Goal: Task Accomplishment & Management: Manage account settings

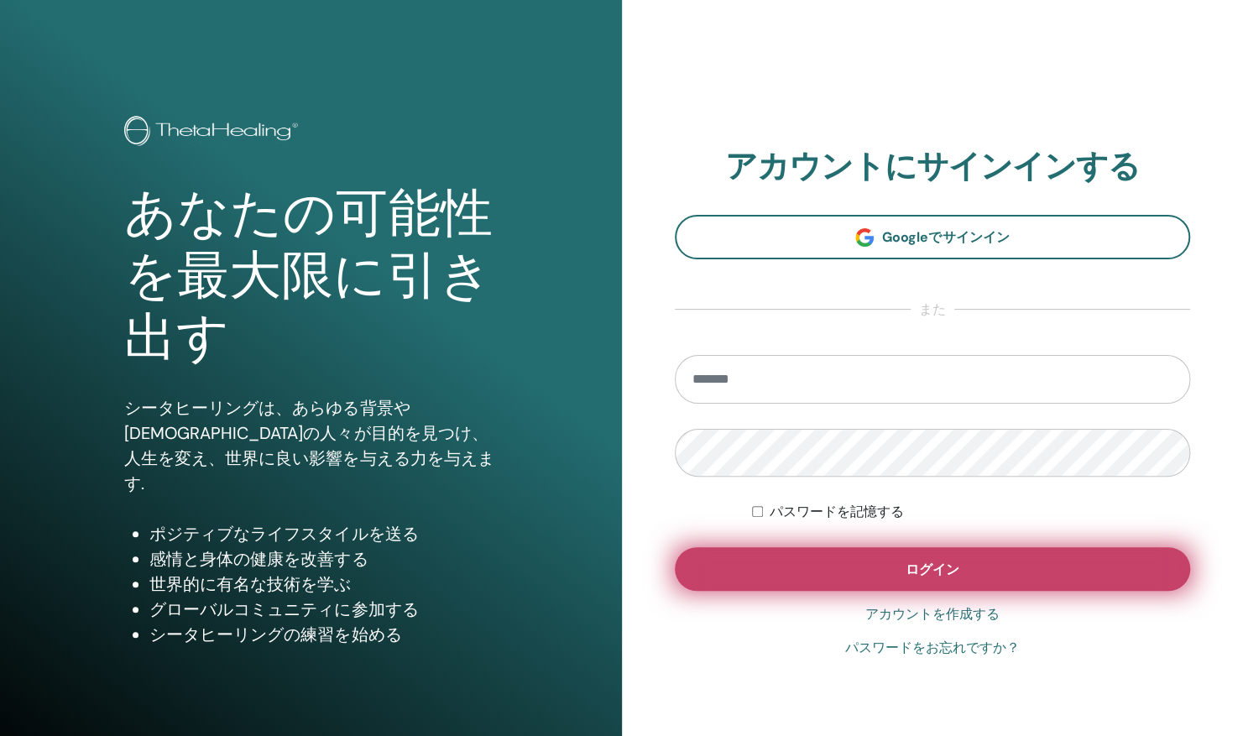
type input "**********"
click at [851, 557] on button "ログイン" at bounding box center [933, 569] width 516 height 44
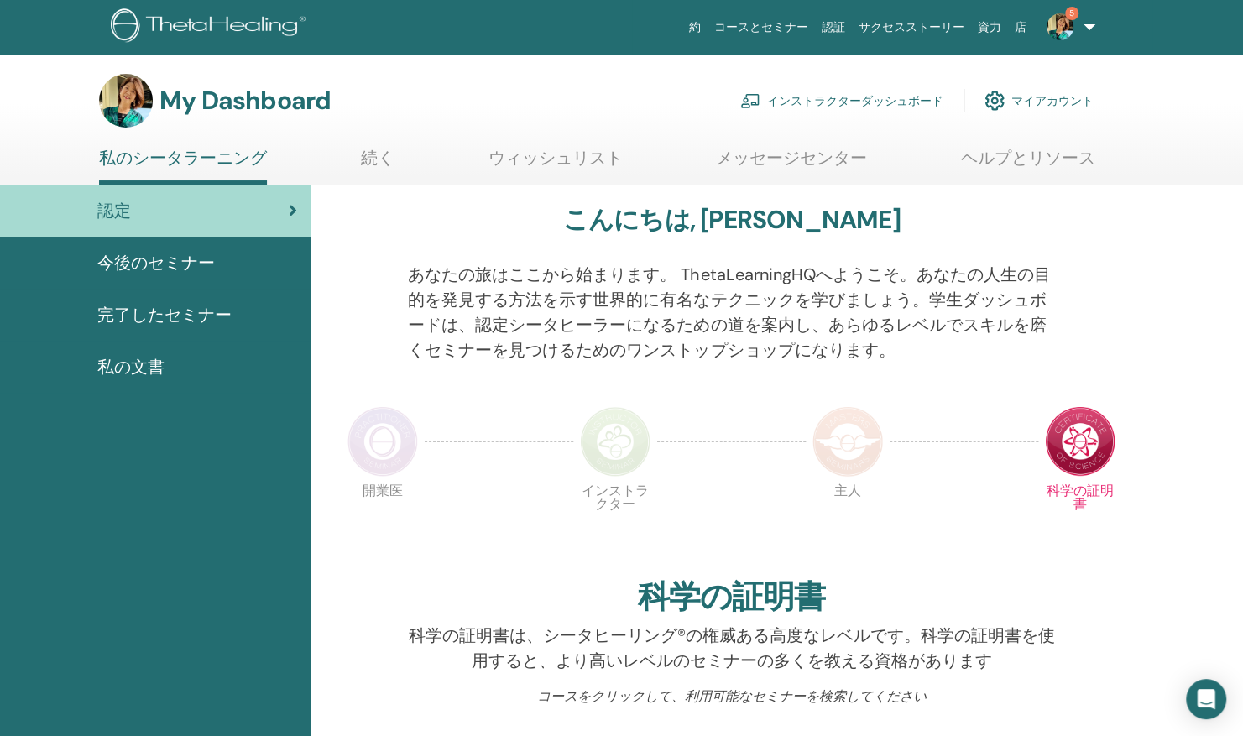
click at [827, 101] on link "インストラクターダッシュボード" at bounding box center [841, 100] width 203 height 37
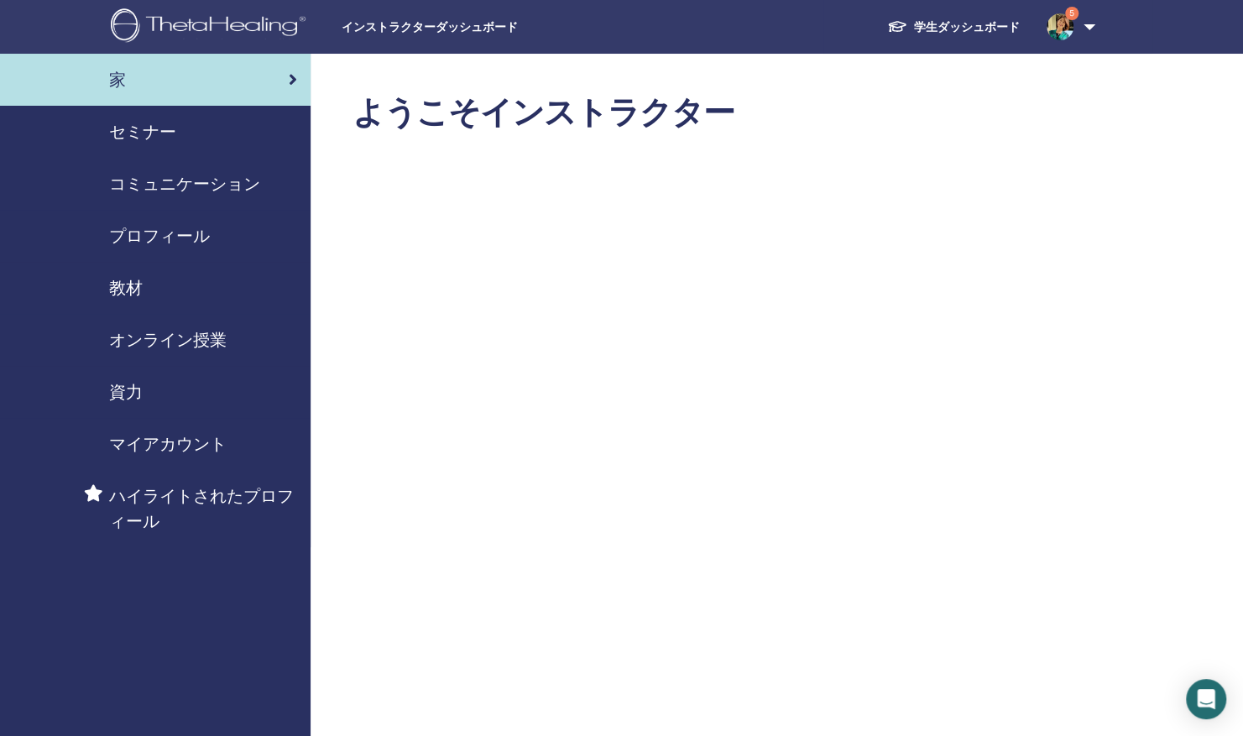
click at [160, 121] on span "セミナー" at bounding box center [142, 131] width 67 height 25
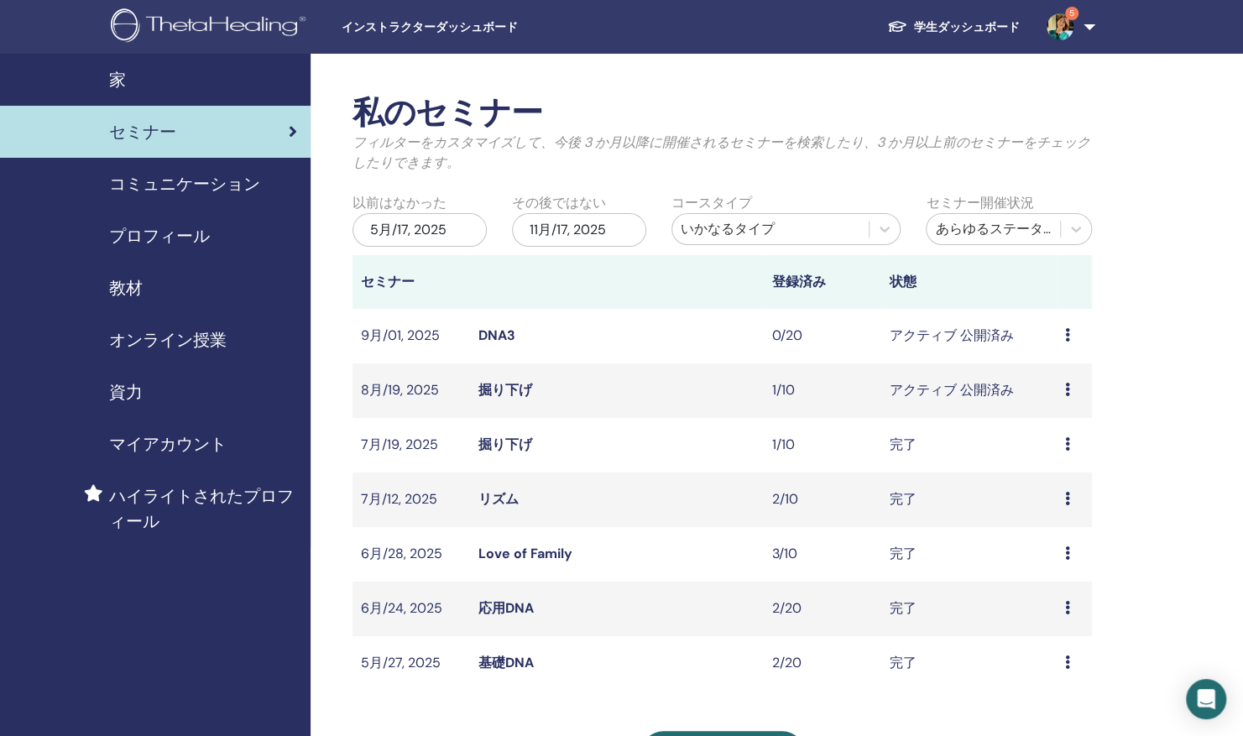
click at [511, 389] on link "掘り下げ" at bounding box center [505, 390] width 54 height 18
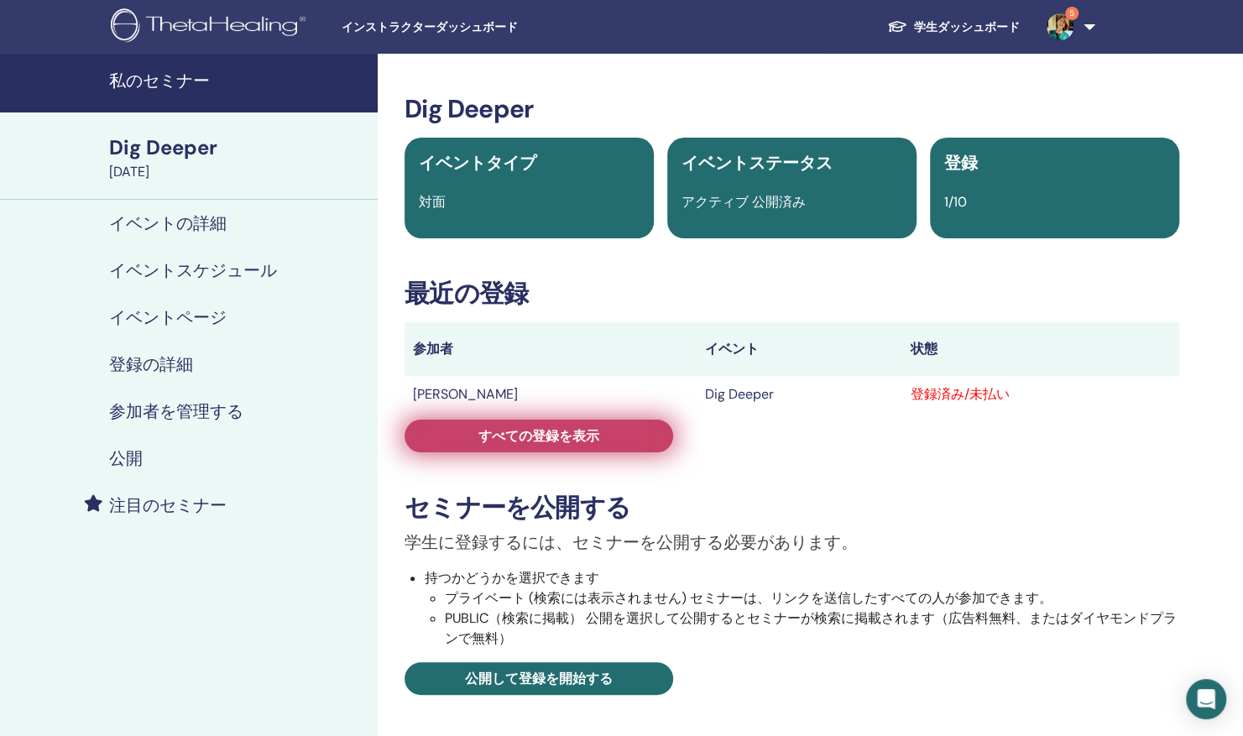
click at [542, 437] on span "すべての登録を表示" at bounding box center [538, 436] width 121 height 18
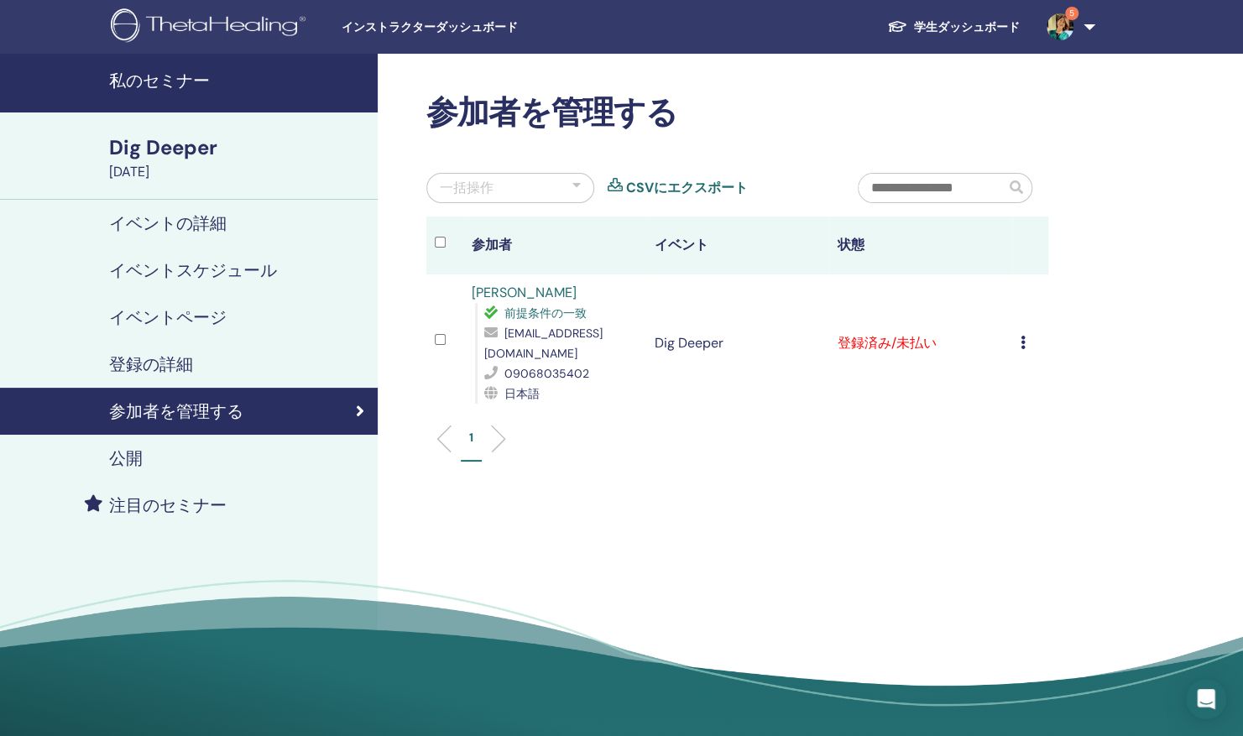
click at [1021, 341] on icon at bounding box center [1023, 342] width 5 height 13
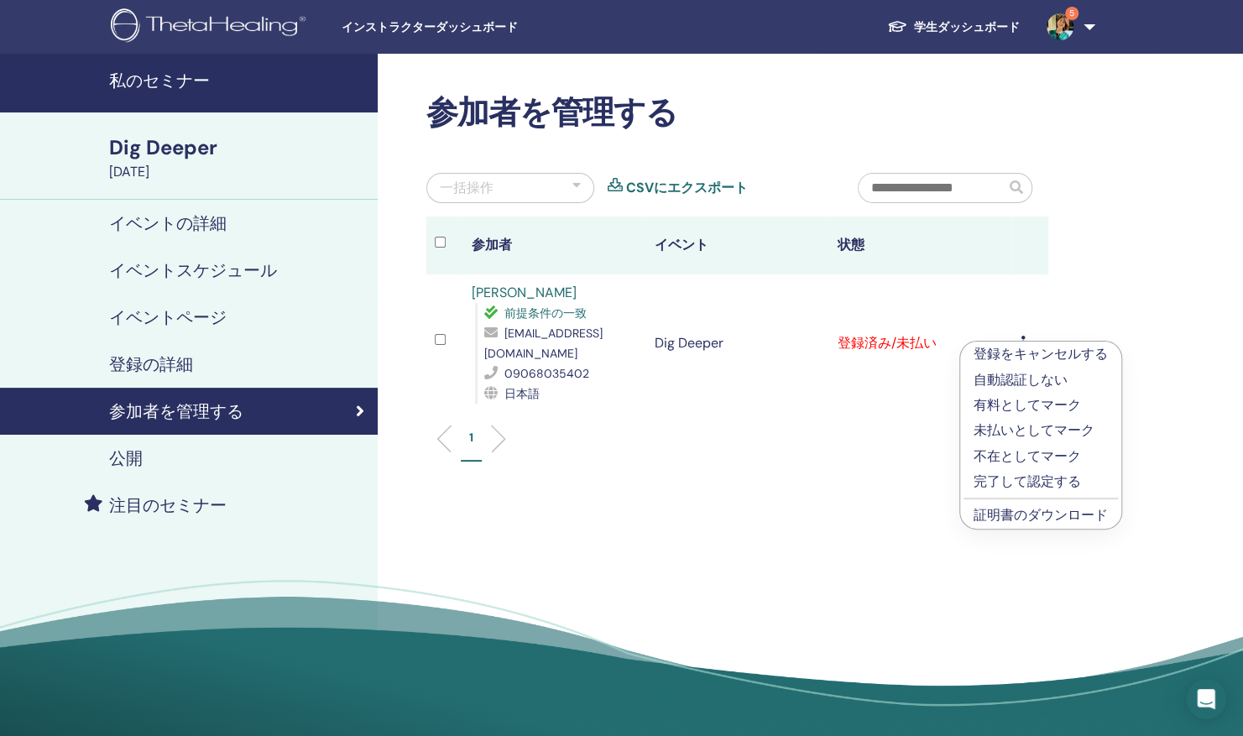
click at [1019, 516] on link "証明書のダウンロード" at bounding box center [1041, 515] width 134 height 18
